Goal: Transaction & Acquisition: Purchase product/service

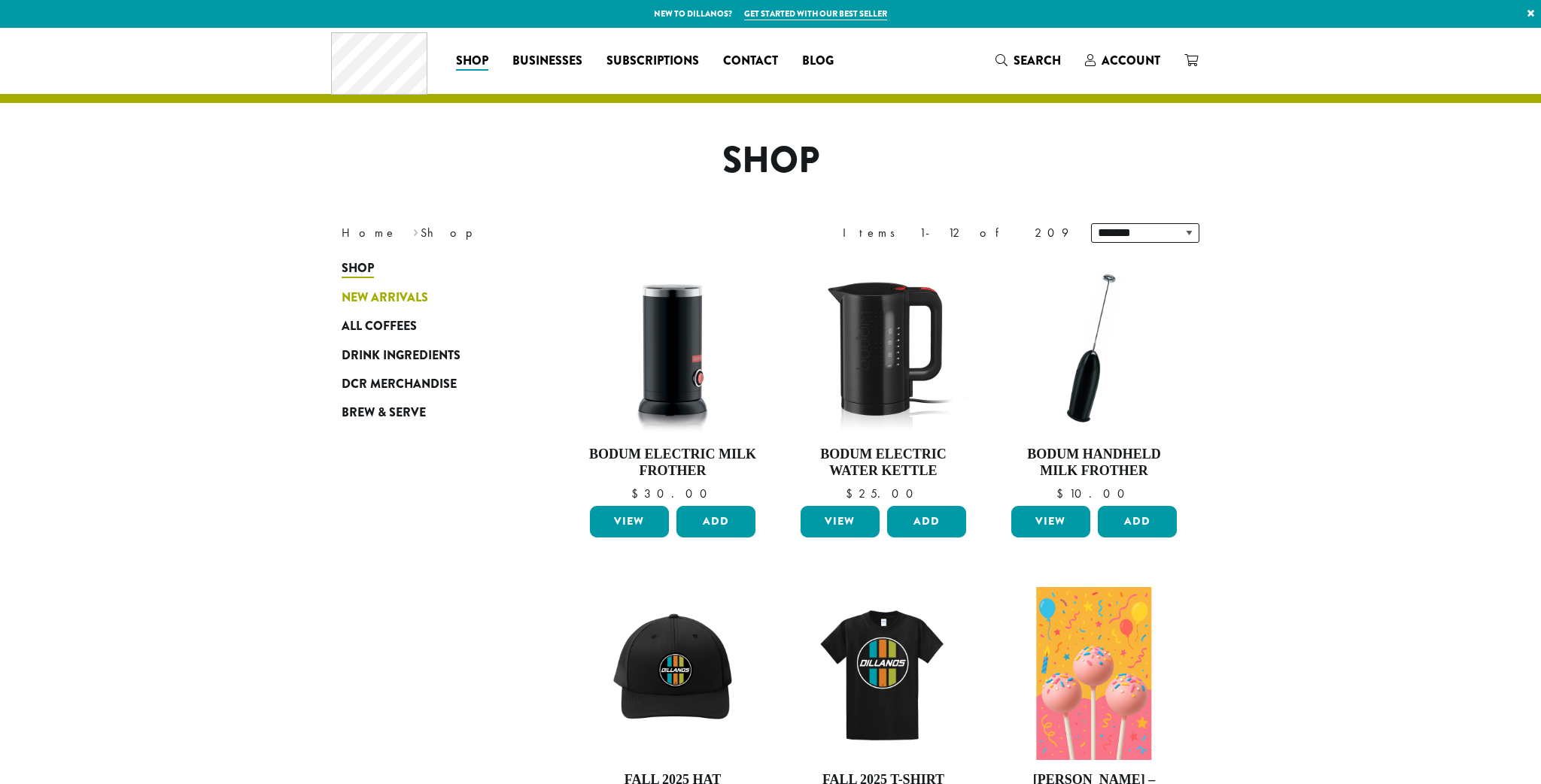
click at [384, 298] on span "New Arrivals" at bounding box center [384, 298] width 87 height 19
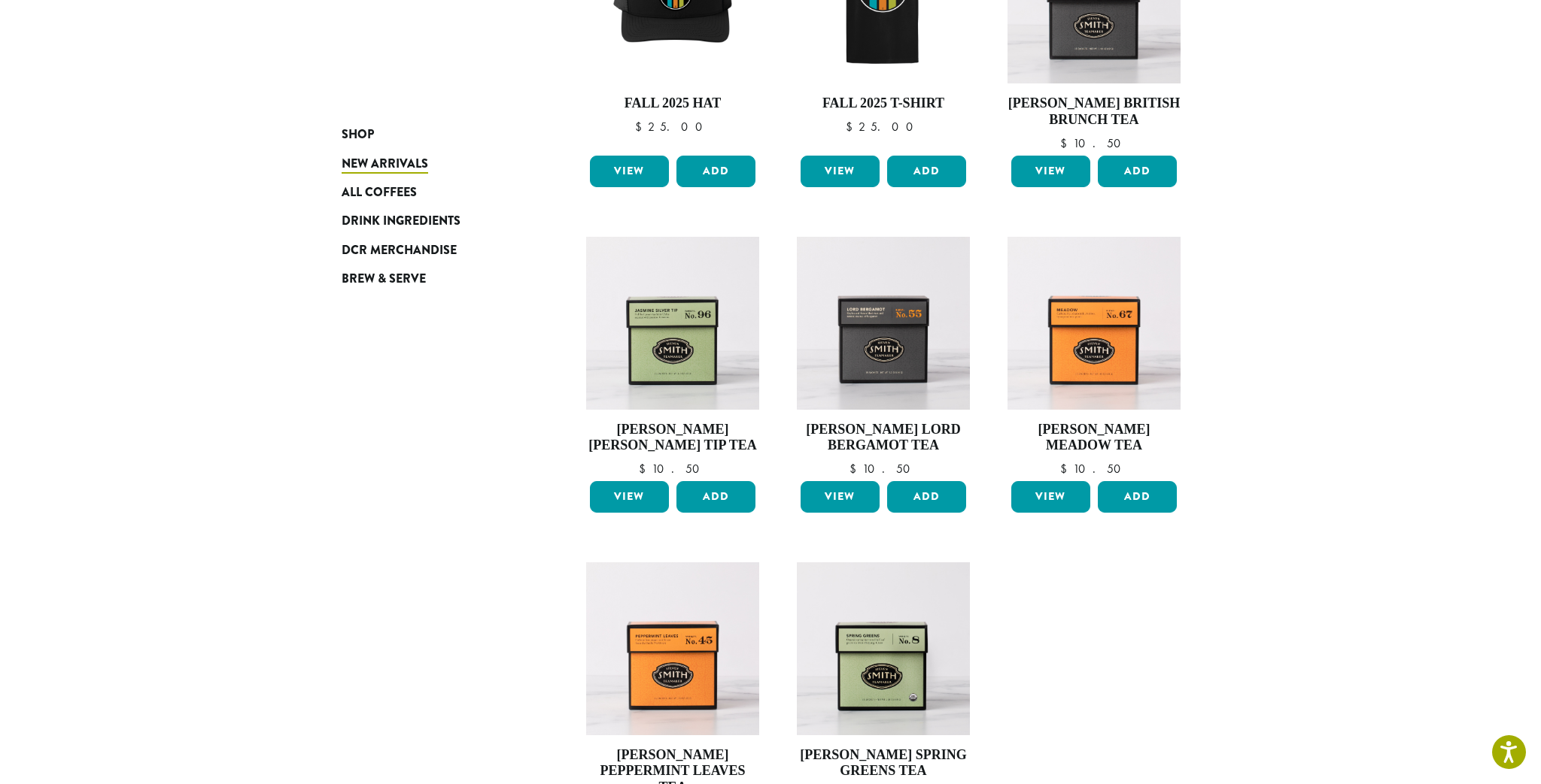
scroll to position [680, 0]
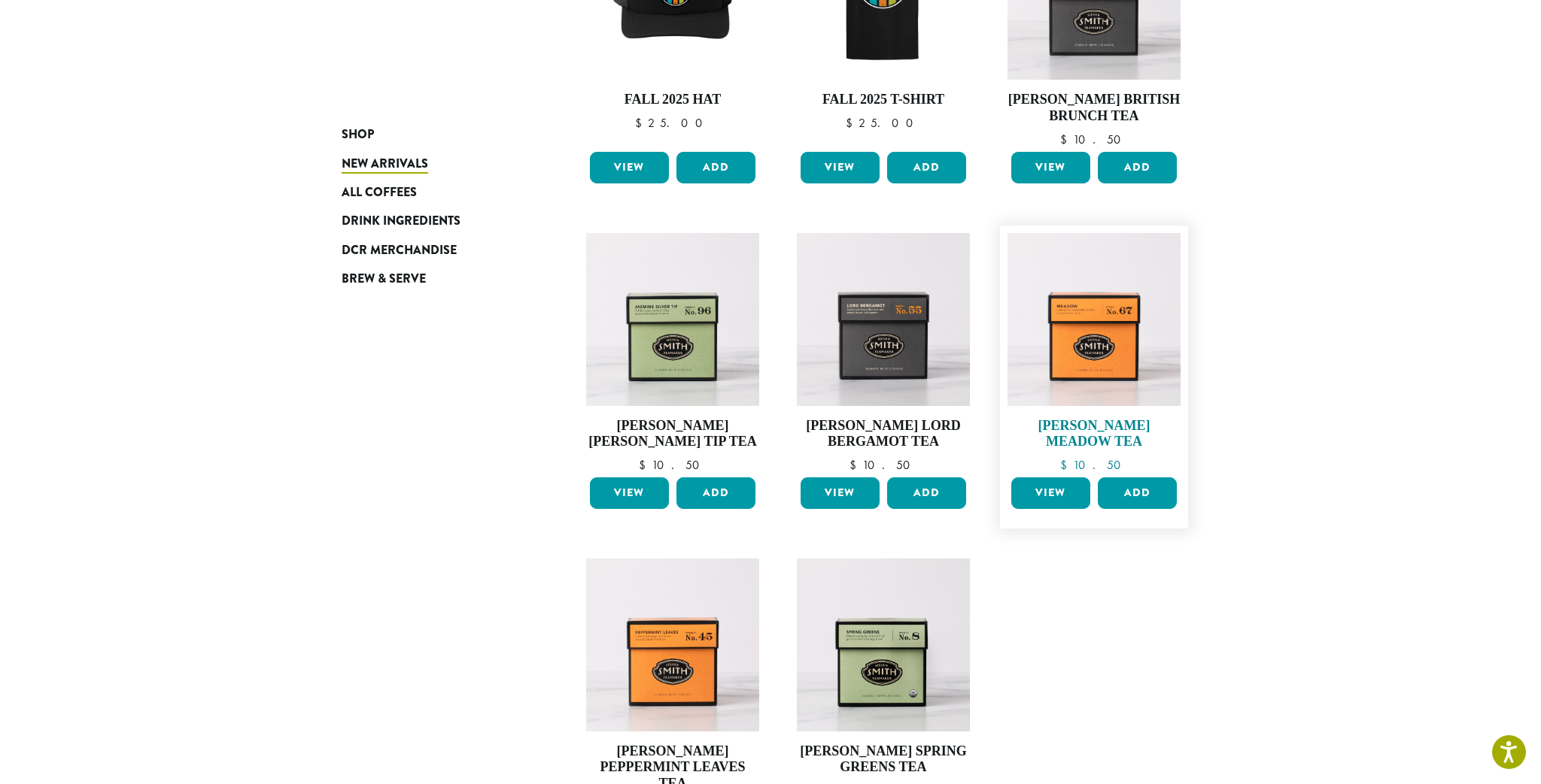
click at [1092, 347] on img at bounding box center [1094, 319] width 173 height 173
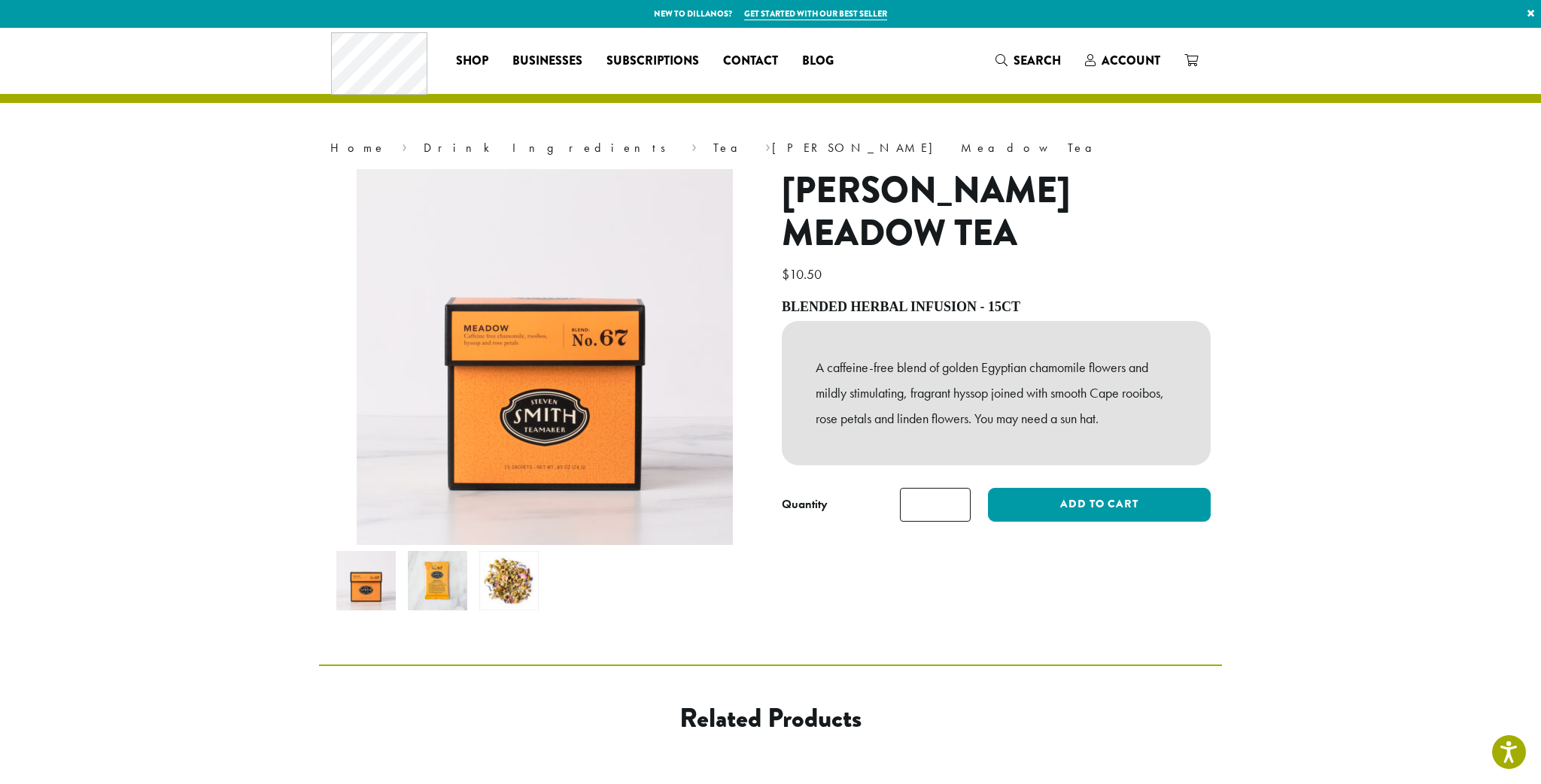
click at [441, 575] on img at bounding box center [438, 582] width 60 height 60
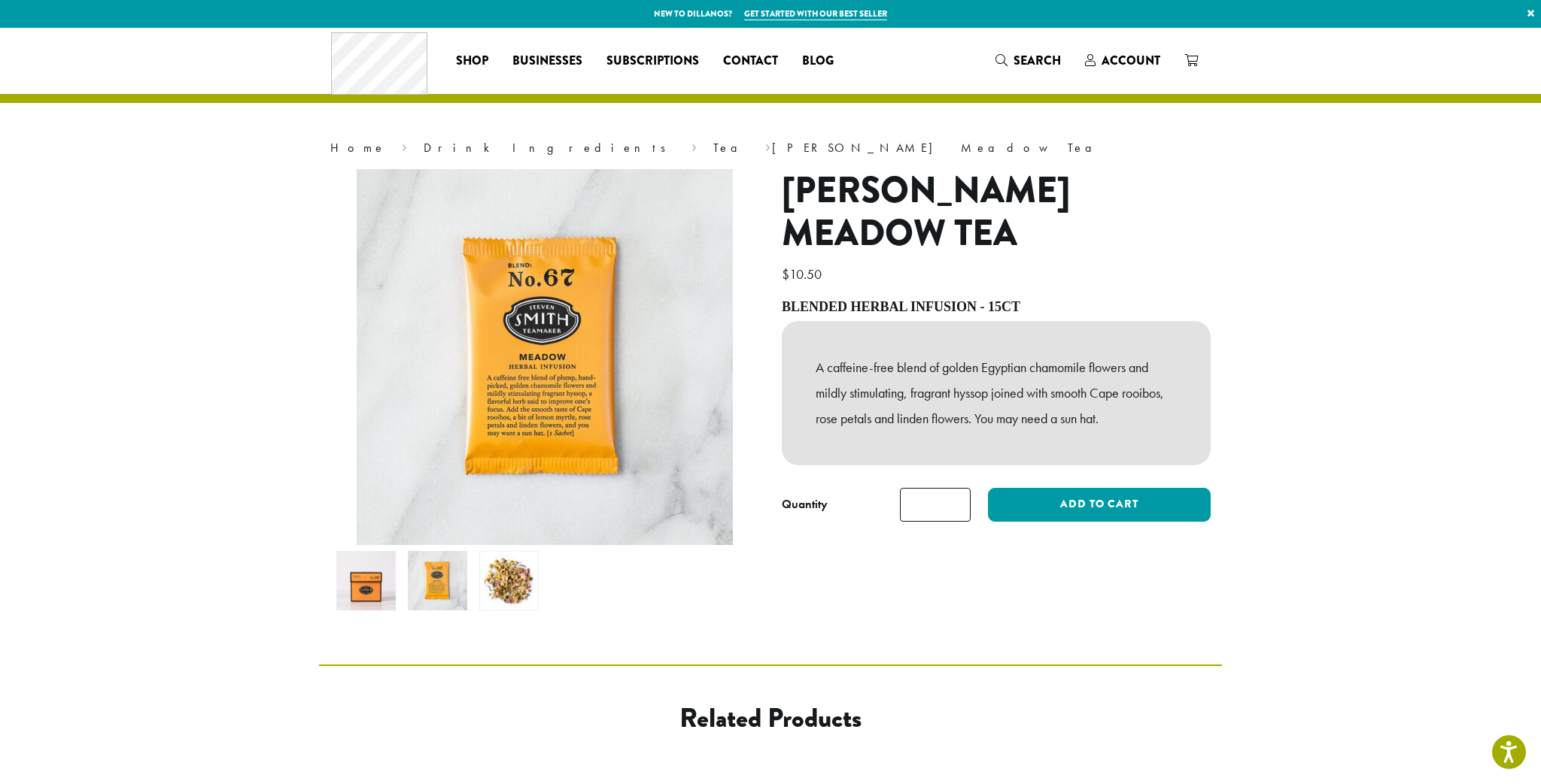
click at [503, 586] on img at bounding box center [509, 582] width 60 height 60
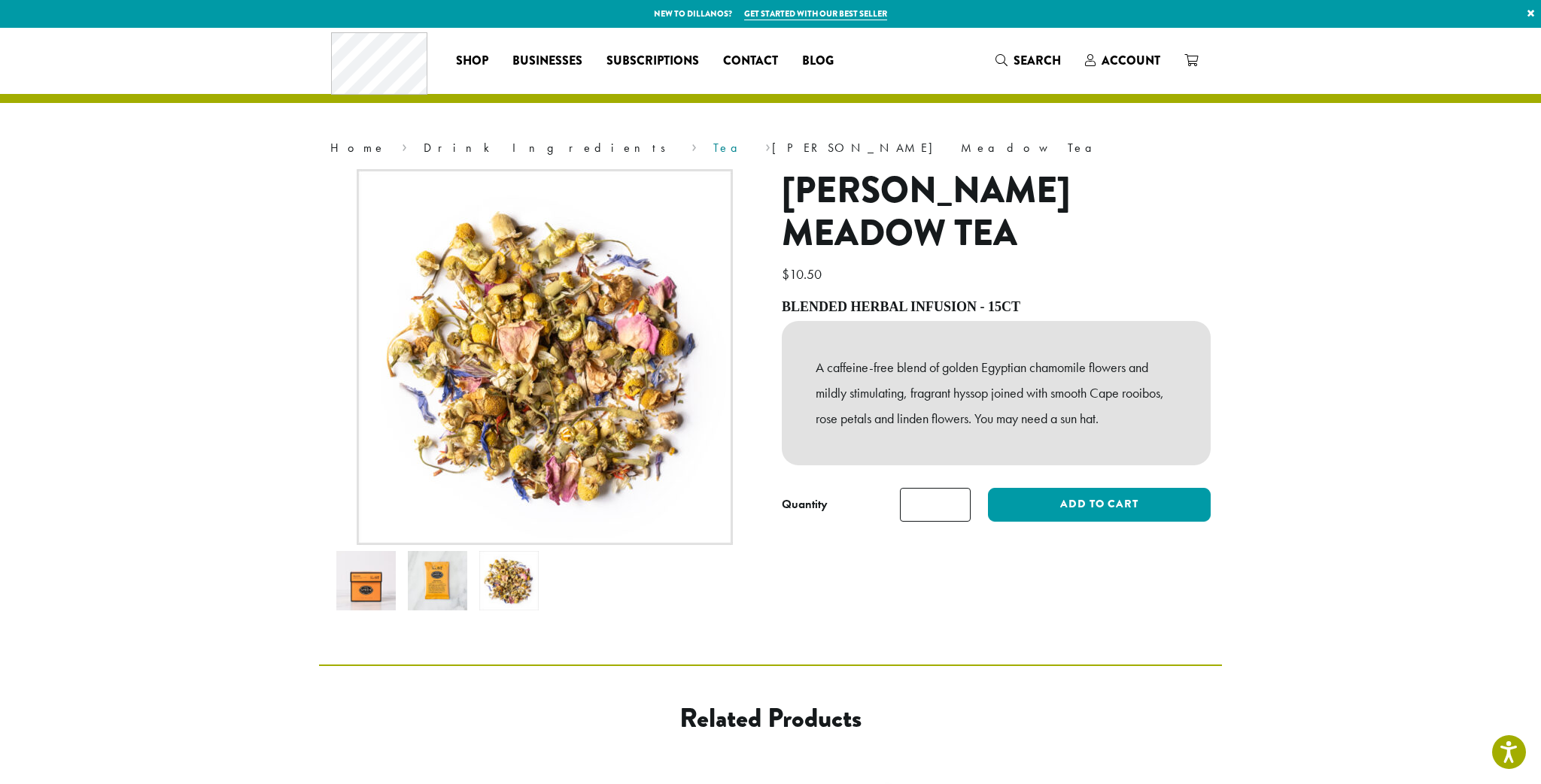
click at [714, 152] on link "Tea" at bounding box center [732, 148] width 36 height 16
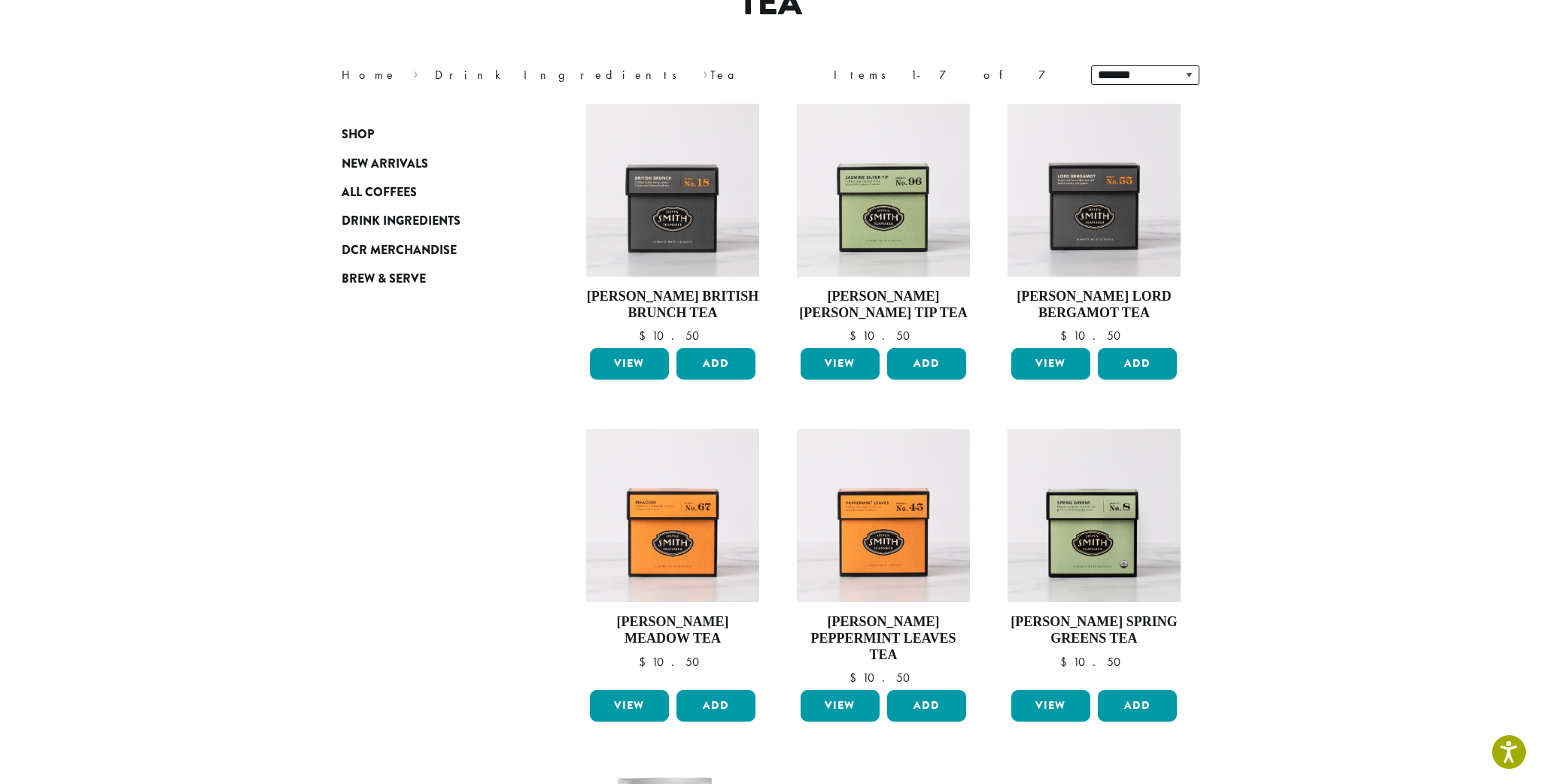
scroll to position [158, 0]
click at [878, 225] on img at bounding box center [883, 191] width 173 height 173
click at [390, 189] on span "All Coffees" at bounding box center [378, 193] width 75 height 19
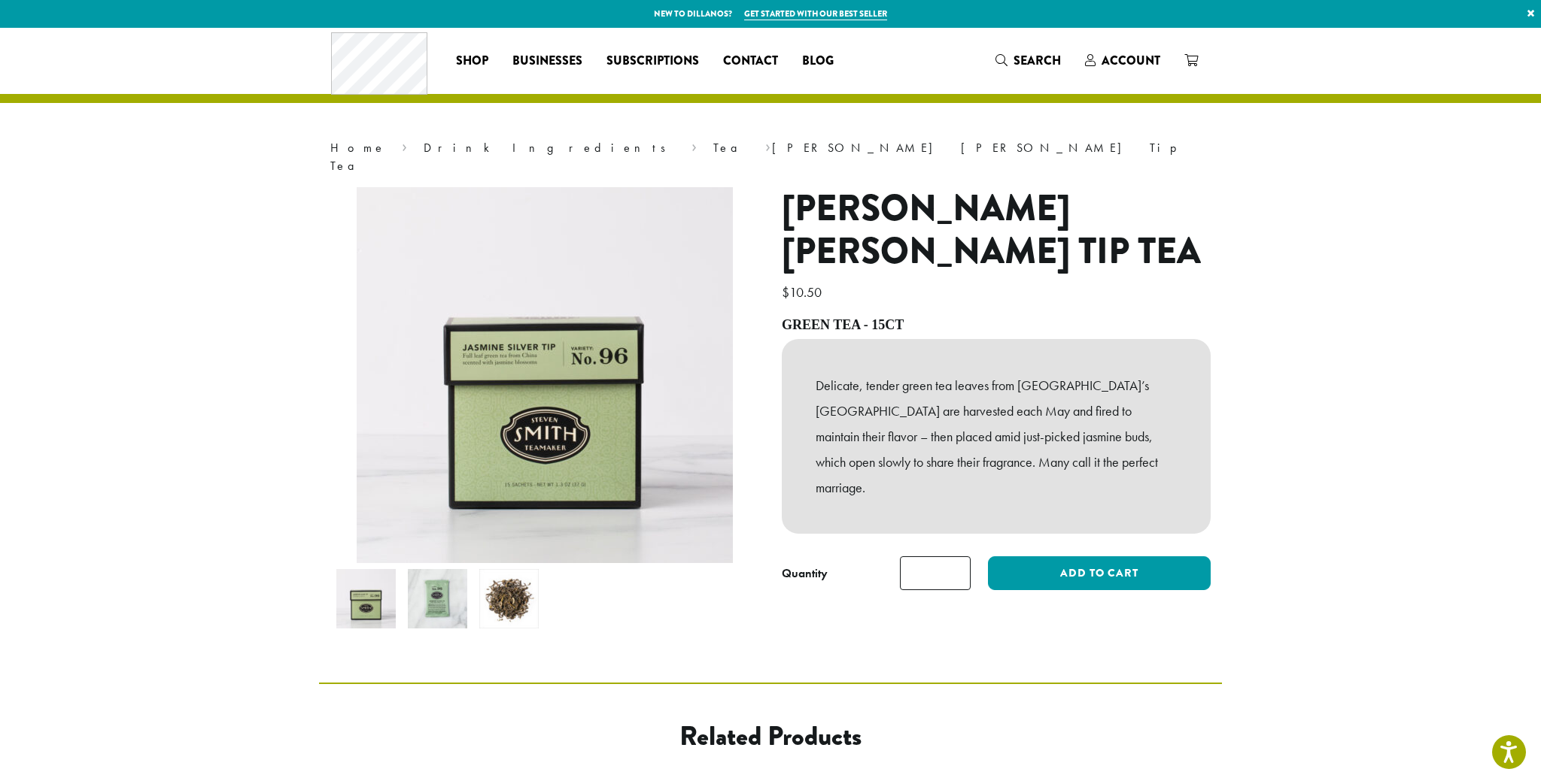
click at [505, 586] on img at bounding box center [509, 599] width 60 height 60
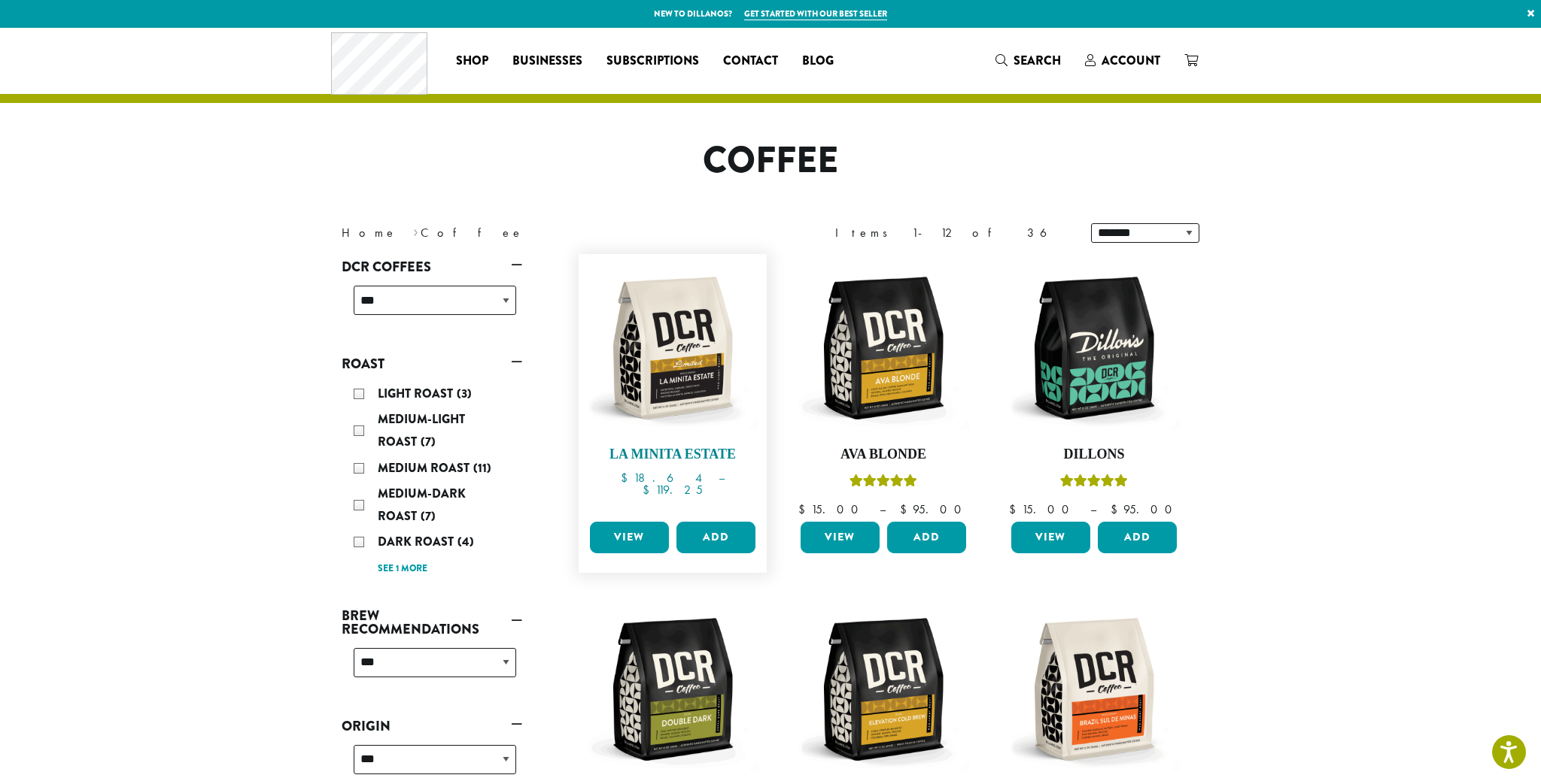
click at [675, 375] on img at bounding box center [672, 347] width 173 height 173
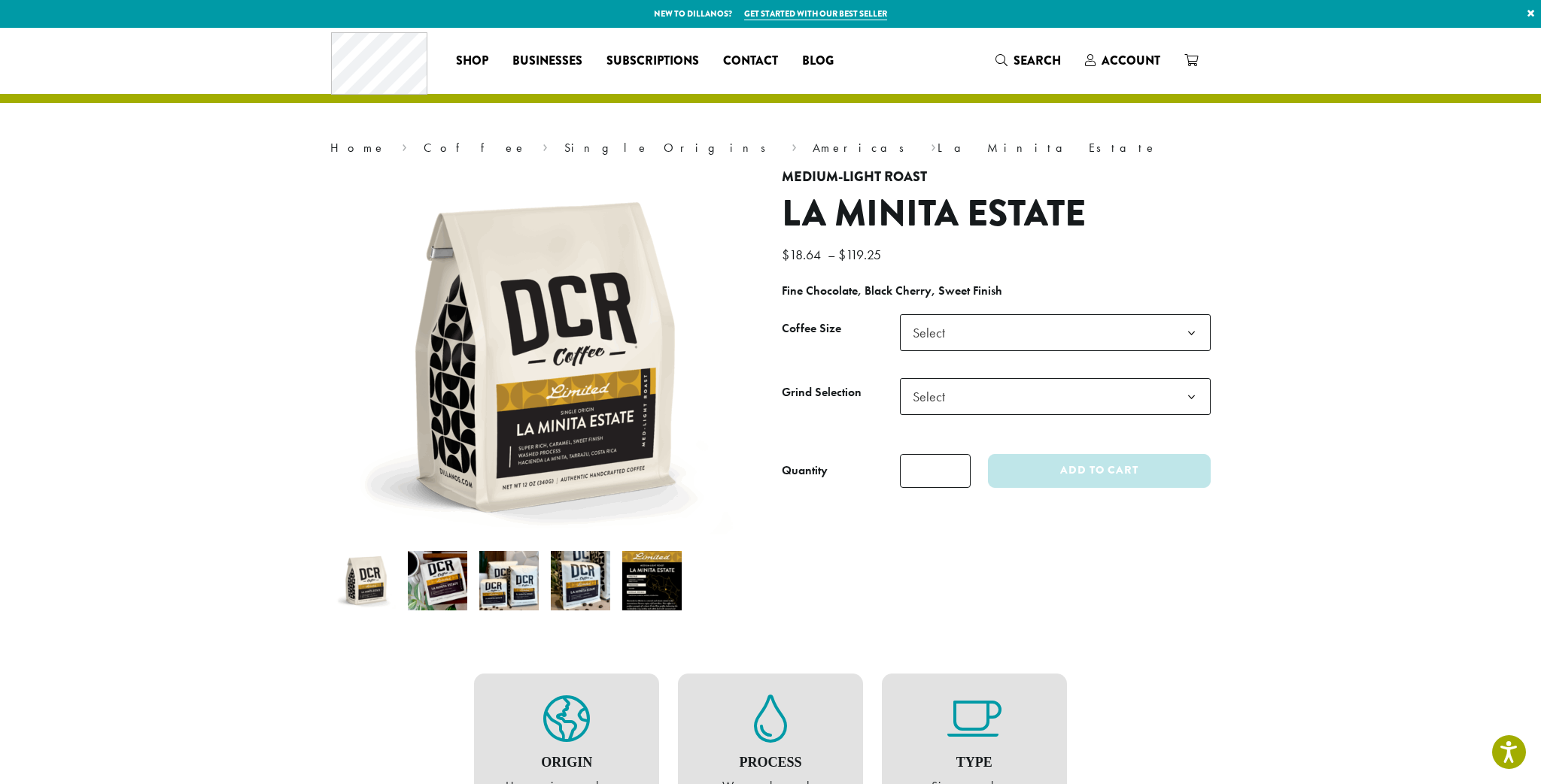
click at [487, 580] on img at bounding box center [509, 582] width 60 height 60
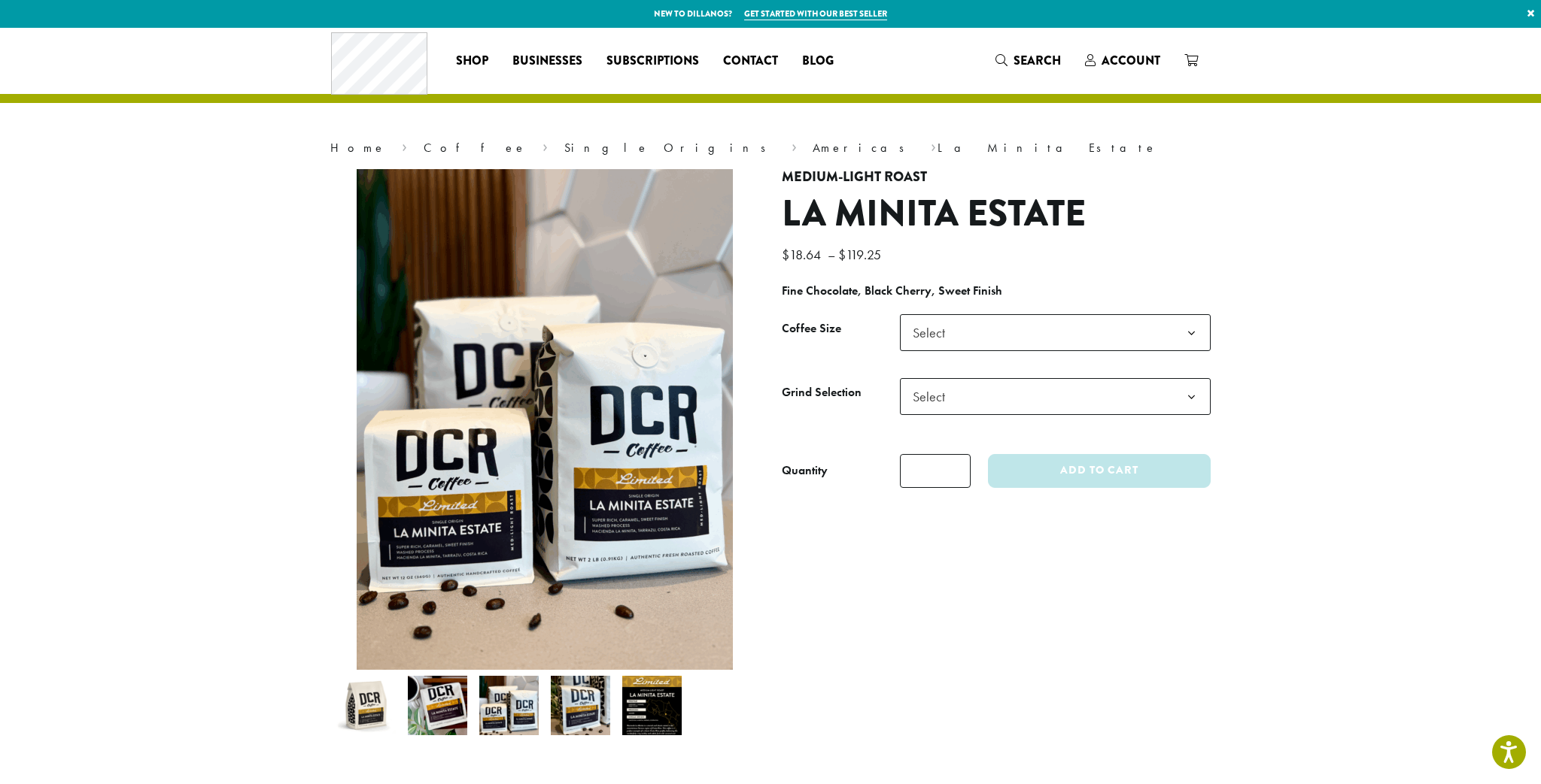
click at [644, 707] on img at bounding box center [653, 706] width 60 height 60
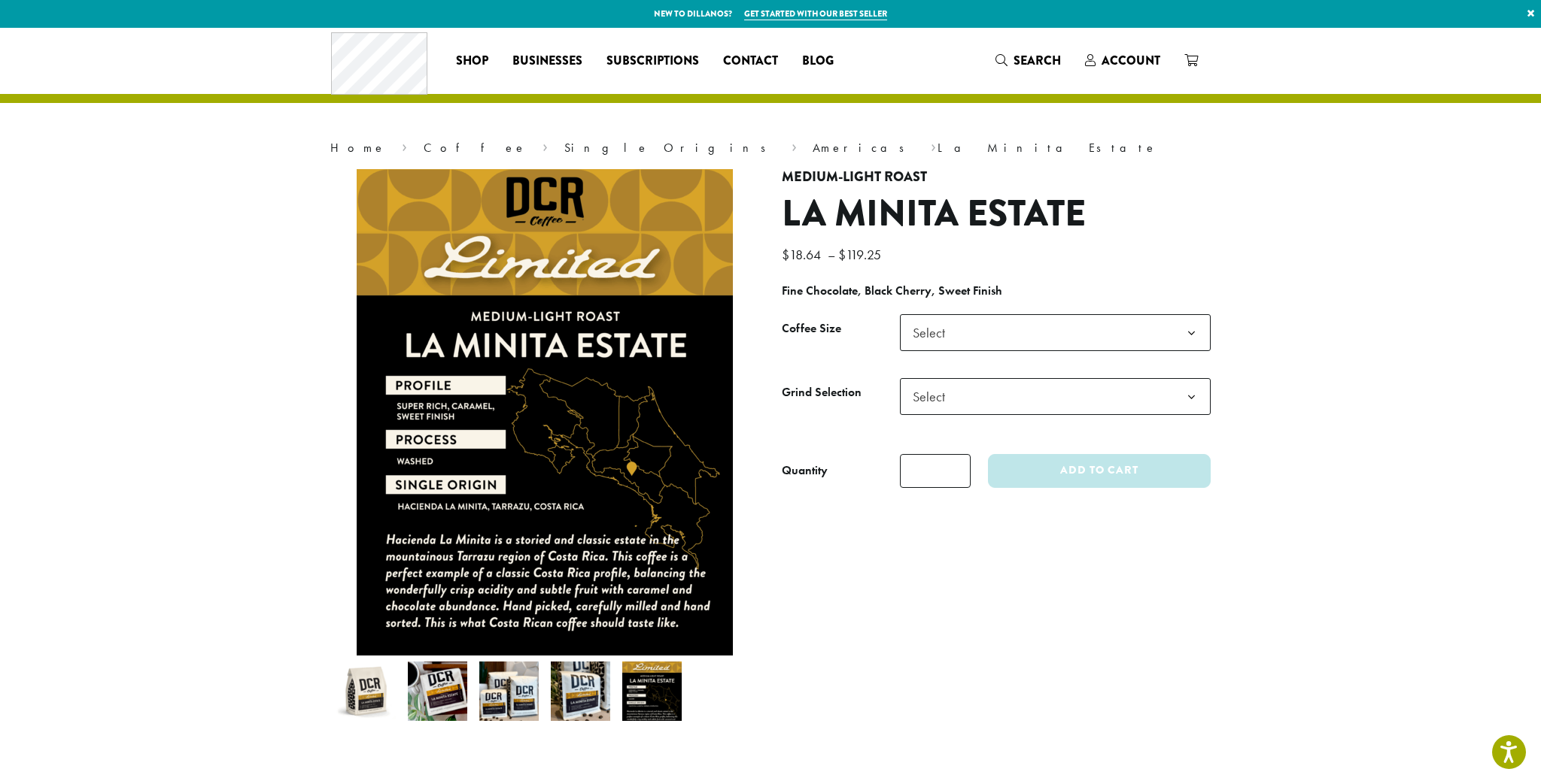
click at [565, 700] on img at bounding box center [581, 692] width 60 height 60
